Goal: Check status: Check status

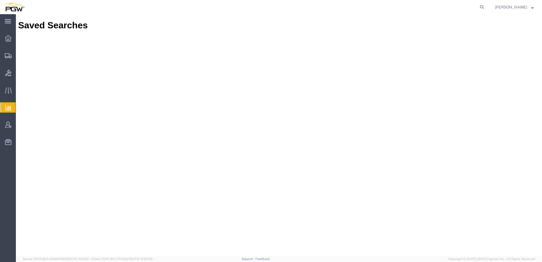
click at [326, 11] on agx-global-search at bounding box center [395, 7] width 181 height 14
click at [486, 5] on icon at bounding box center [482, 7] width 8 height 8
paste input "56765366"
type input "56765366"
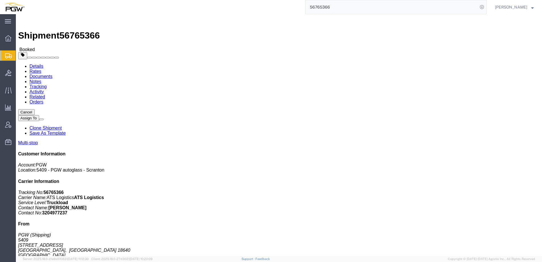
click link "Rates"
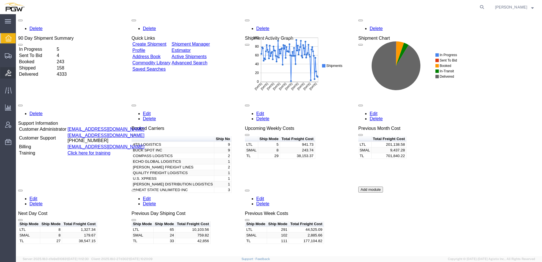
click at [20, 72] on span "Bids" at bounding box center [18, 72] width 4 height 11
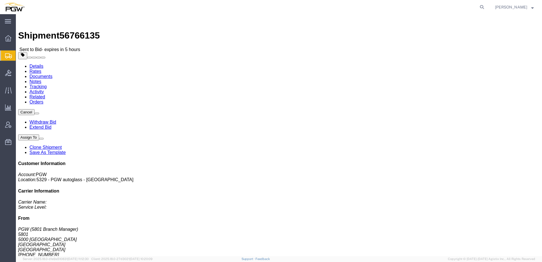
click link "Rates"
